Goal: Task Accomplishment & Management: Use online tool/utility

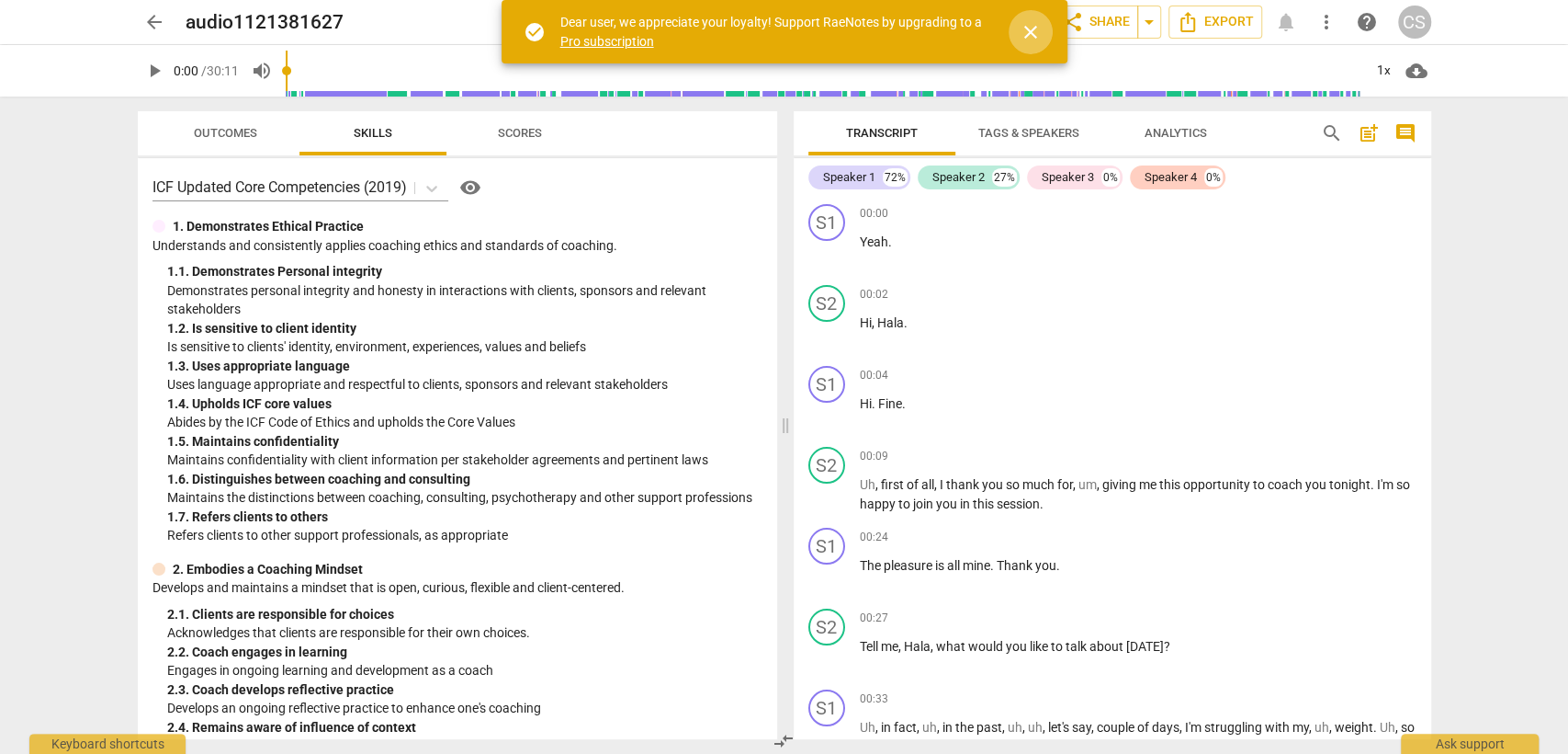
click at [1025, 22] on span "close" at bounding box center [1030, 31] width 22 height 22
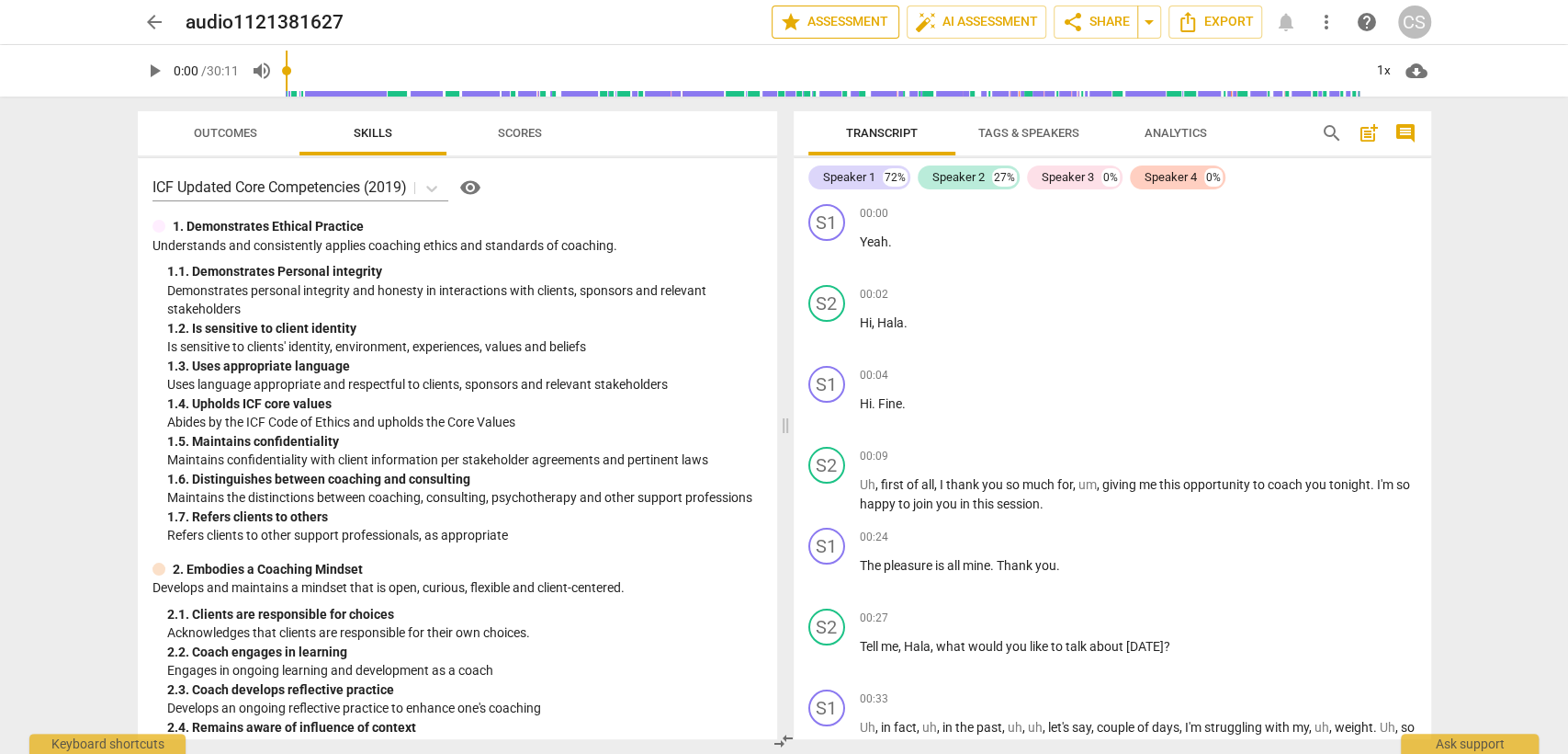
click at [872, 23] on span "star Assessment" at bounding box center [835, 22] width 111 height 22
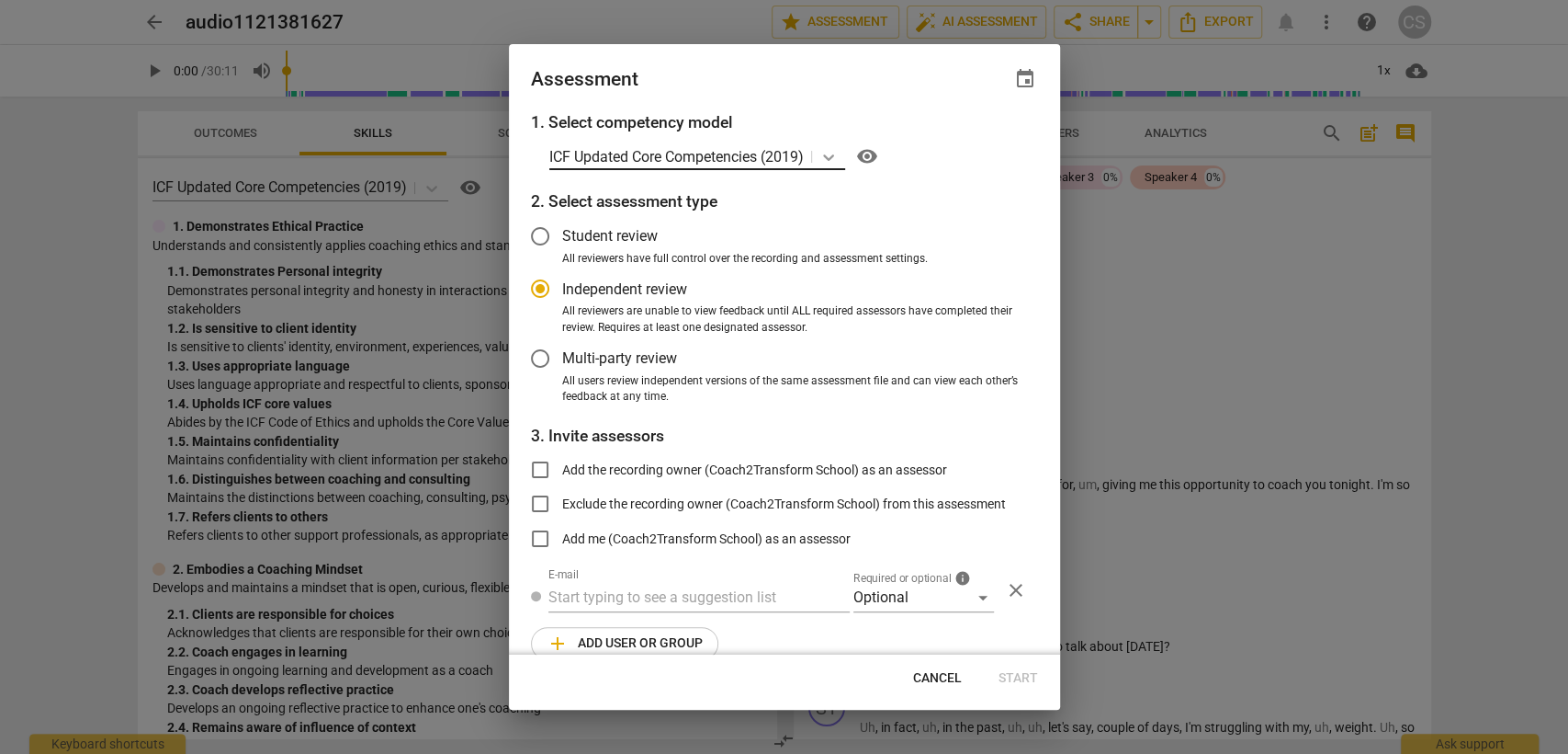
click at [833, 162] on icon at bounding box center [828, 156] width 18 height 18
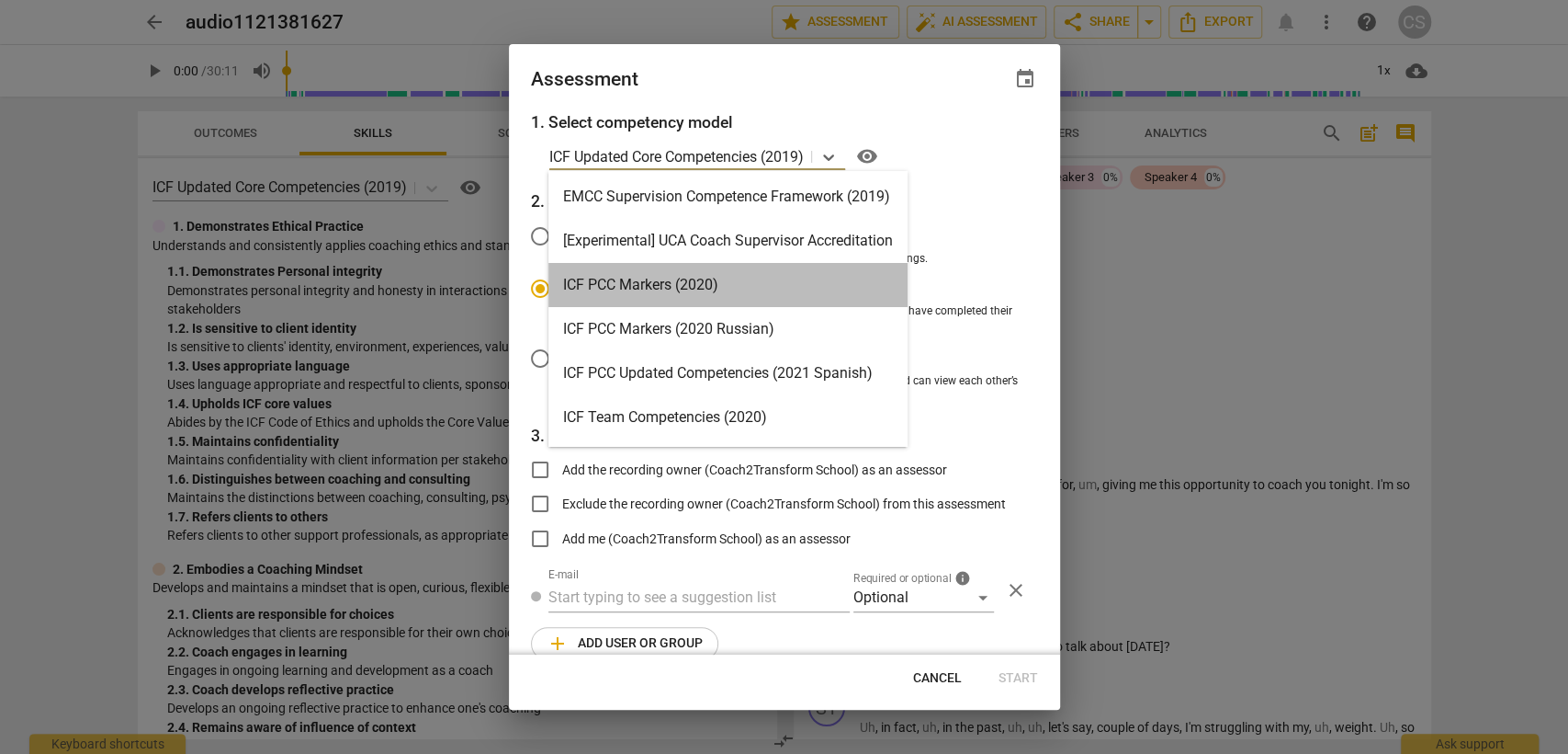
click at [763, 282] on div "ICF PCC Markers (2020)" at bounding box center [729, 285] width 360 height 44
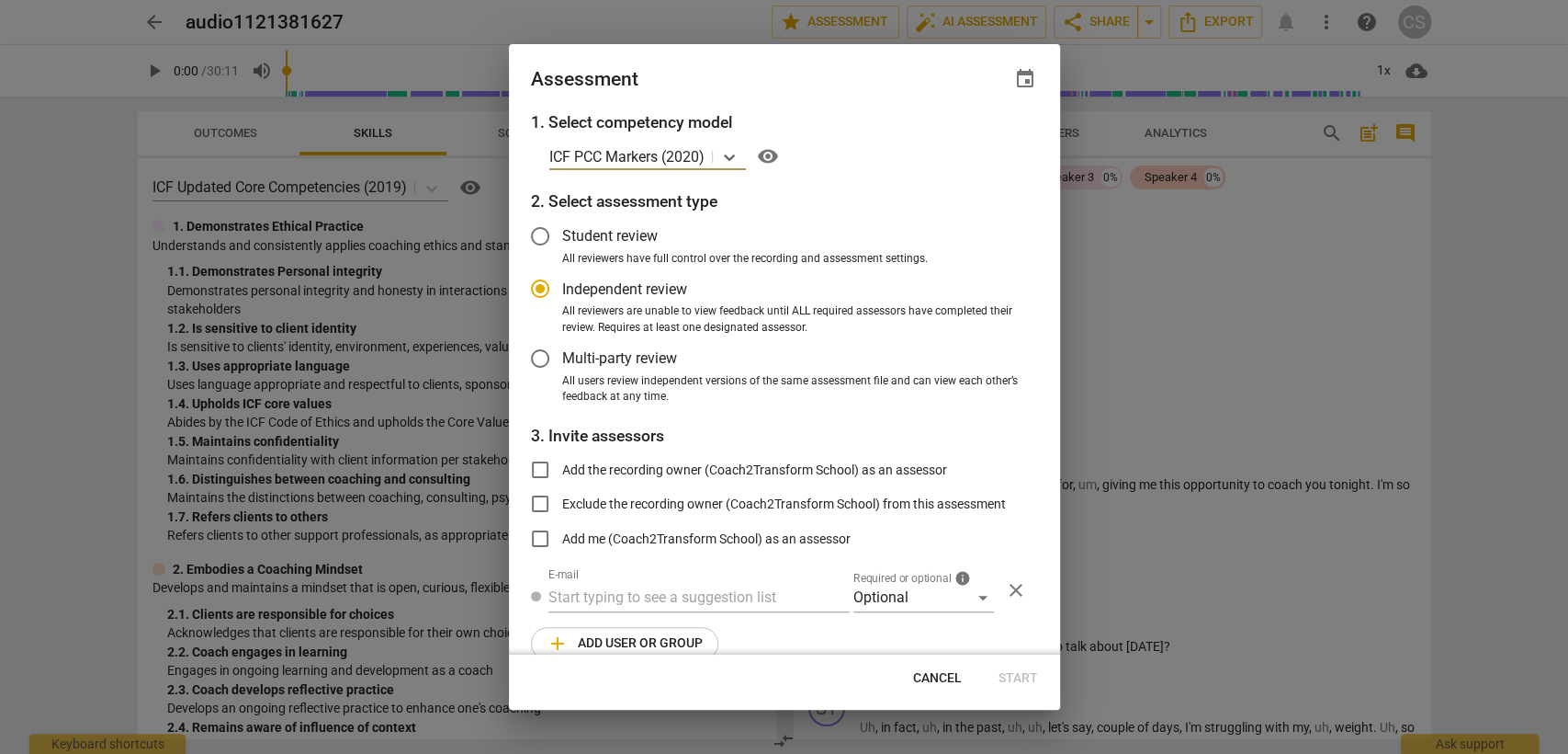
radio input "false"
click at [538, 229] on input "Student review" at bounding box center [540, 236] width 44 height 44
radio input "false"
click at [539, 284] on input "Independent review" at bounding box center [540, 288] width 44 height 44
radio input "false"
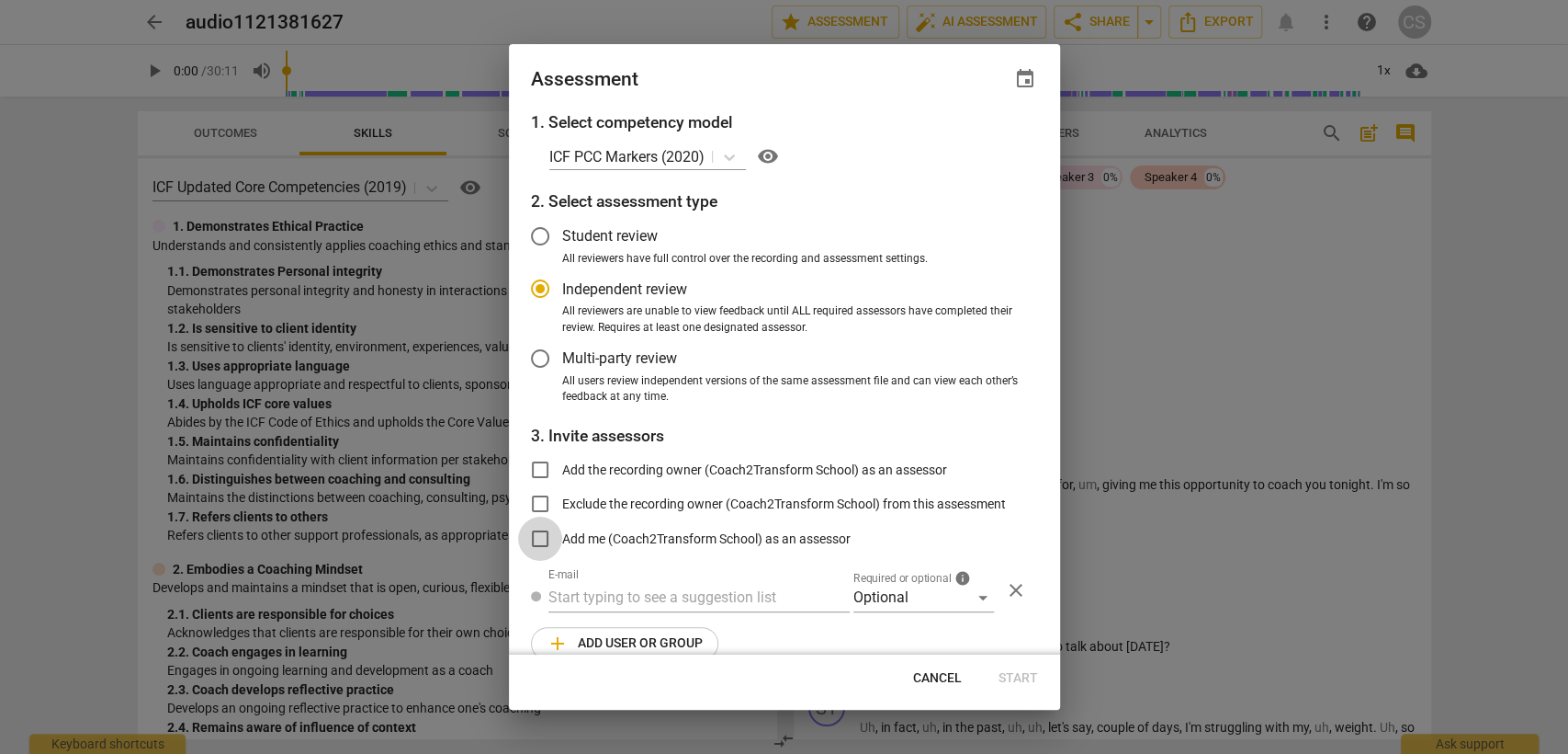
click at [539, 529] on input "Add me (Coach2Transform School) as an assessor" at bounding box center [540, 539] width 44 height 44
checkbox input "true"
click at [1018, 677] on span "Start" at bounding box center [1019, 678] width 40 height 18
radio input "false"
type input "Coach2Transform School <[EMAIL_ADDRESS][DOMAIN_NAME]>"
